Goal: Book appointment/travel/reservation

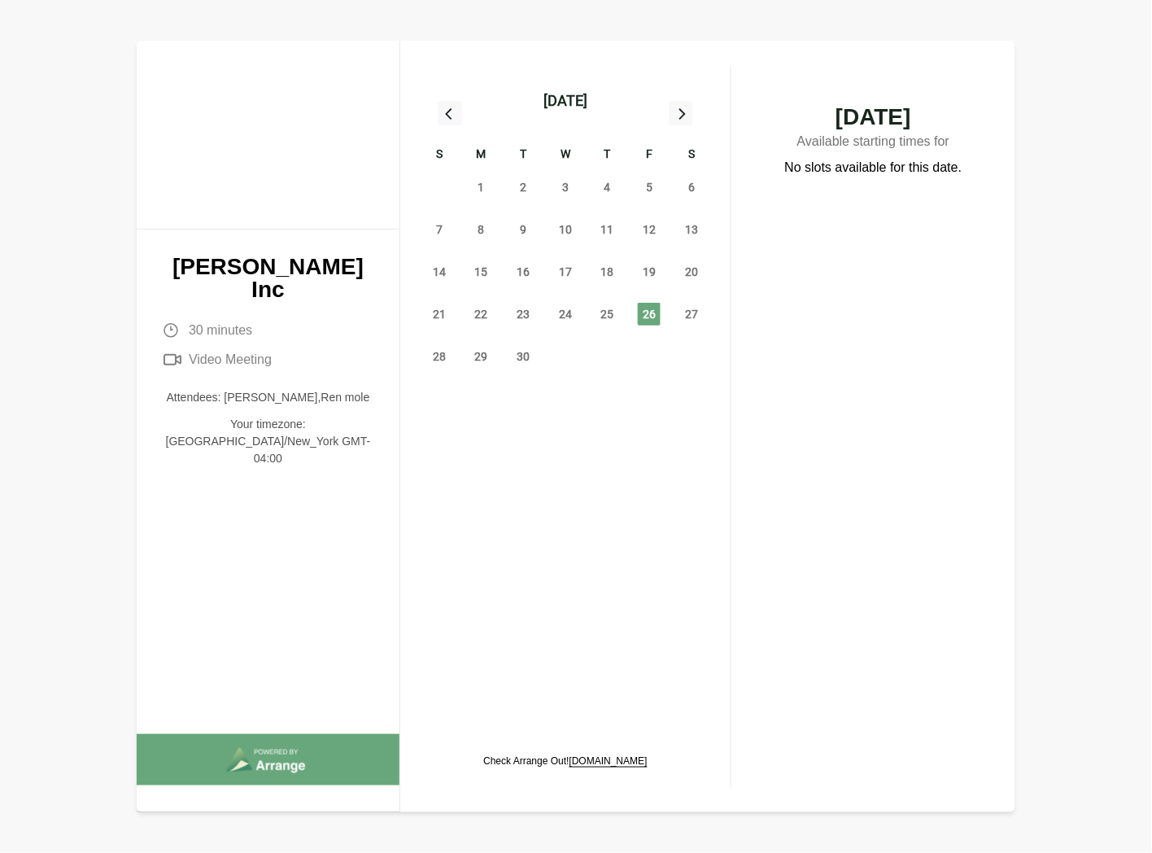
click at [492, 360] on div "29" at bounding box center [482, 356] width 42 height 42
drag, startPoint x: 299, startPoint y: 371, endPoint x: 364, endPoint y: 376, distance: 64.5
click at [364, 389] on p "Attendees: [PERSON_NAME],Ren mole" at bounding box center [268, 397] width 211 height 17
click at [487, 360] on span "29" at bounding box center [481, 356] width 23 height 23
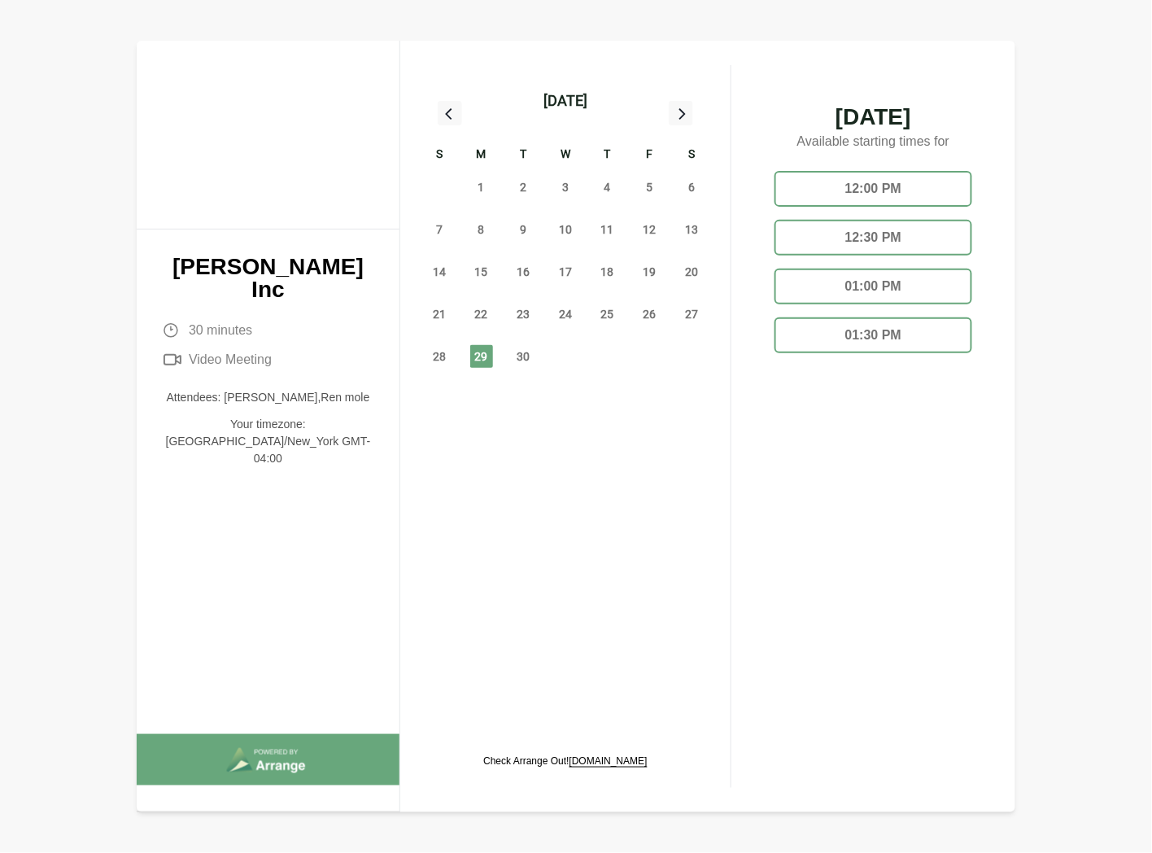
click at [872, 285] on div "01:00 PM" at bounding box center [873, 287] width 197 height 36
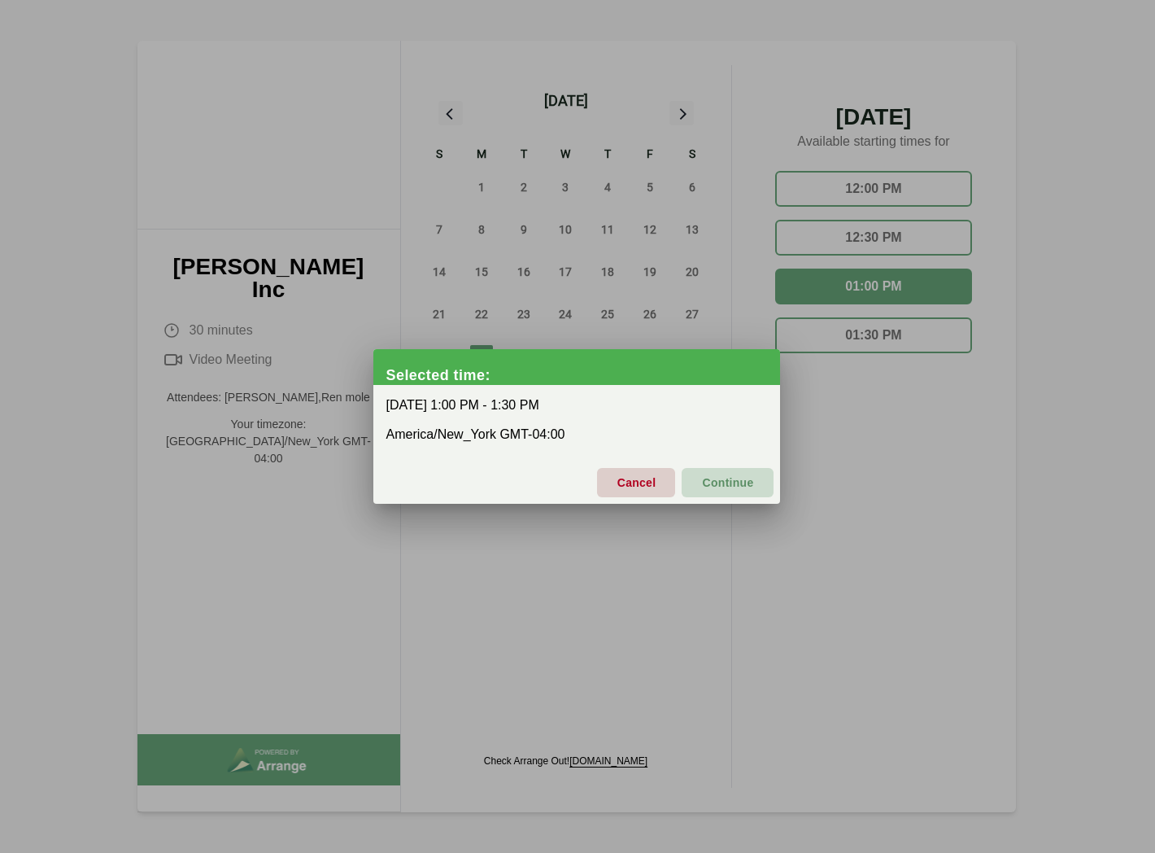
click at [727, 481] on span "Continue" at bounding box center [727, 482] width 52 height 34
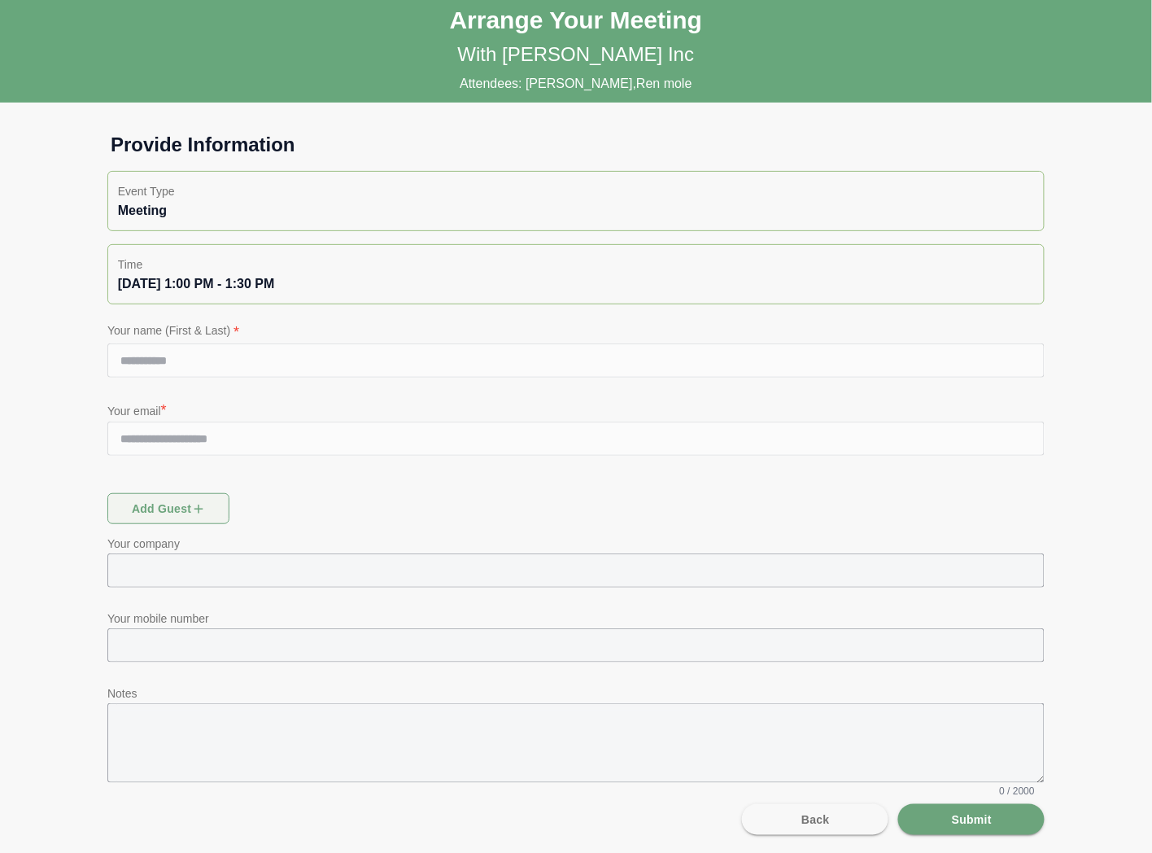
scroll to position [4, 0]
click at [1013, 822] on button "Submit" at bounding box center [971, 818] width 146 height 31
